Goal: Information Seeking & Learning: Learn about a topic

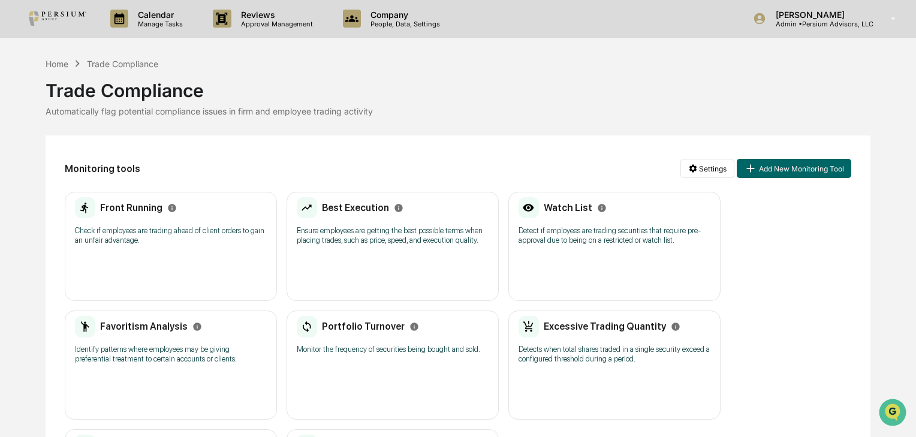
click at [165, 198] on div "Front Running" at bounding box center [125, 208] width 101 height 22
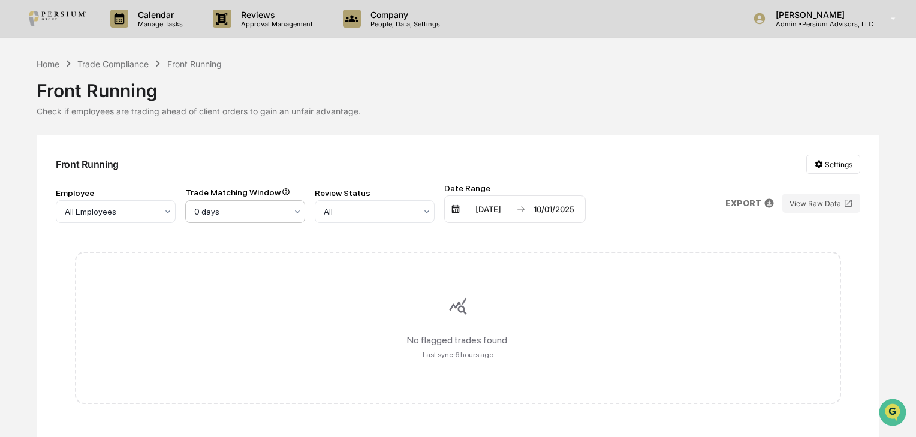
click at [269, 212] on div at bounding box center [240, 212] width 92 height 12
click at [317, 138] on div "Front Running Settings Employee All Employees Trade Matching Window 3 results a…" at bounding box center [458, 394] width 843 height 516
click at [127, 218] on div "All Employees" at bounding box center [111, 211] width 104 height 17
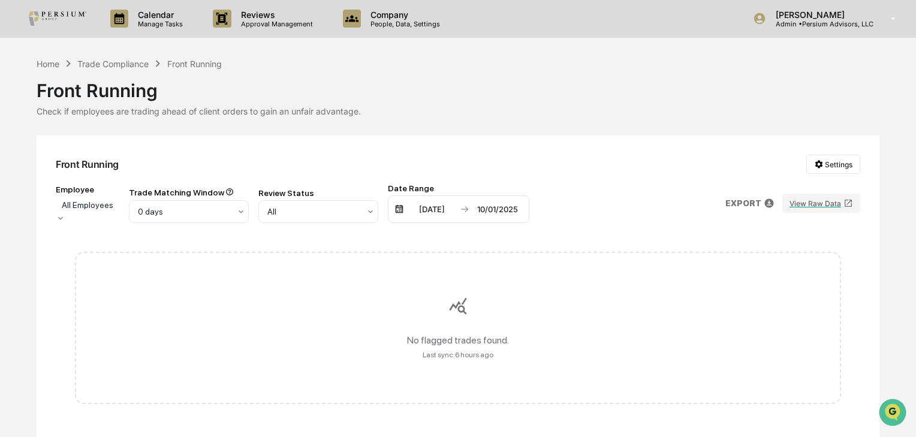
scroll to position [185, 0]
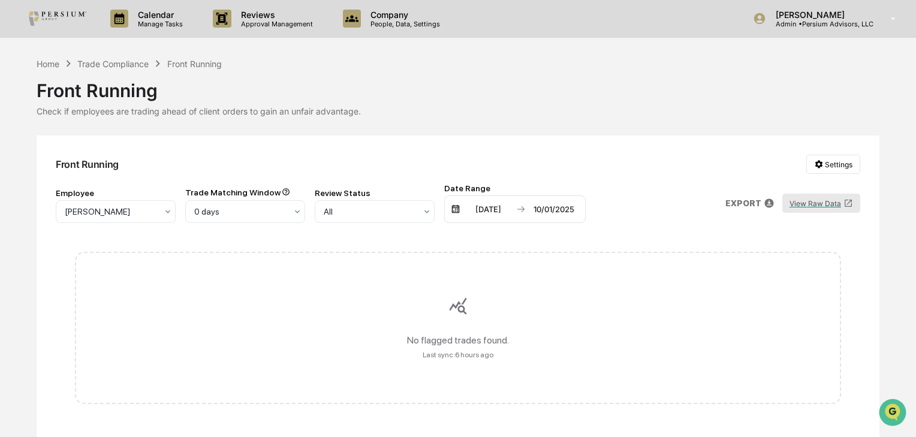
click at [811, 203] on button "View Raw Data" at bounding box center [821, 203] width 78 height 19
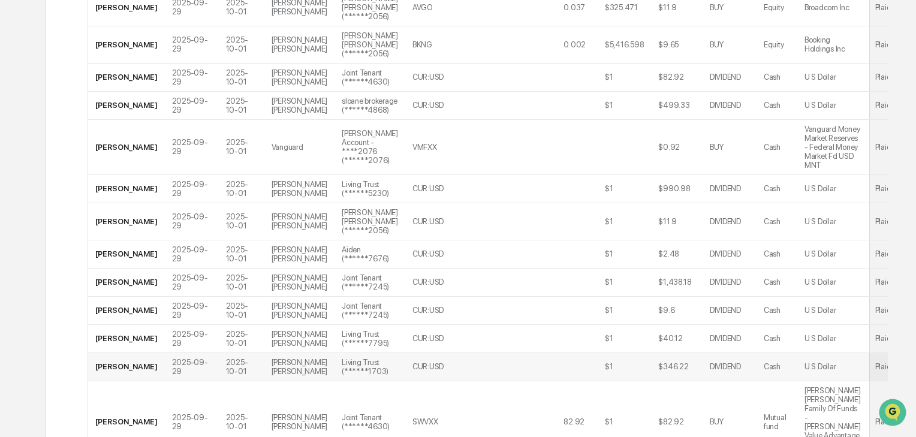
scroll to position [2207, 0]
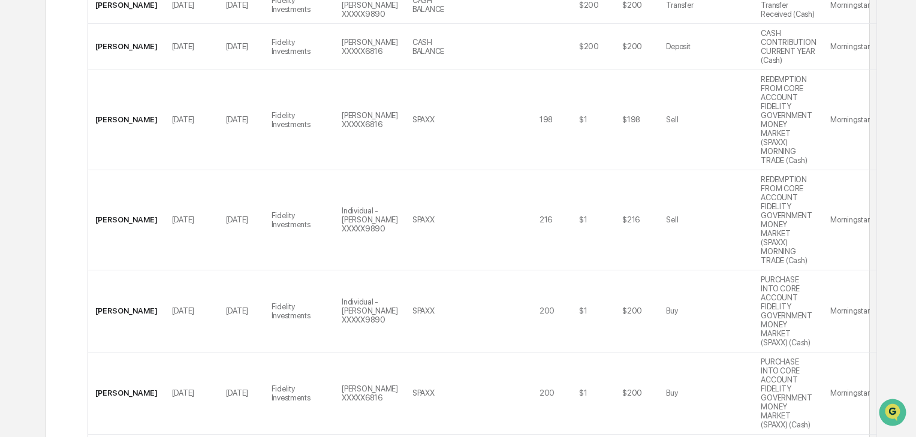
scroll to position [1243, 0]
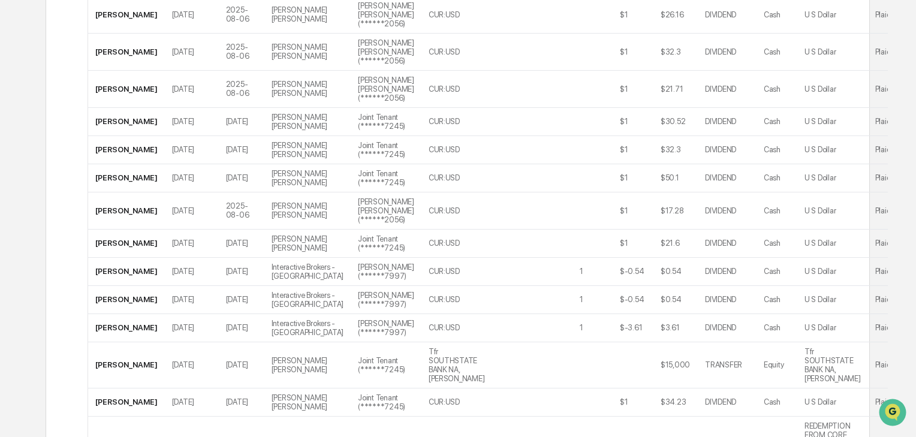
scroll to position [153, 0]
